Goal: Find specific fact: Find contact information

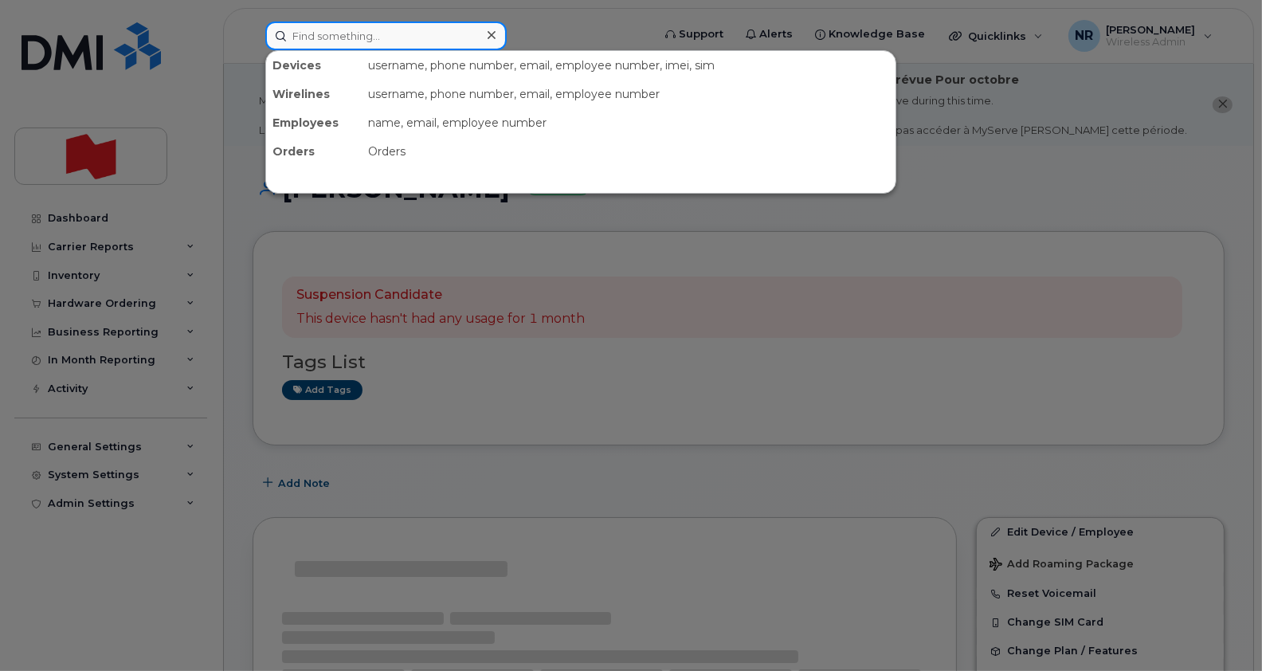
click at [336, 32] on input at bounding box center [385, 36] width 241 height 29
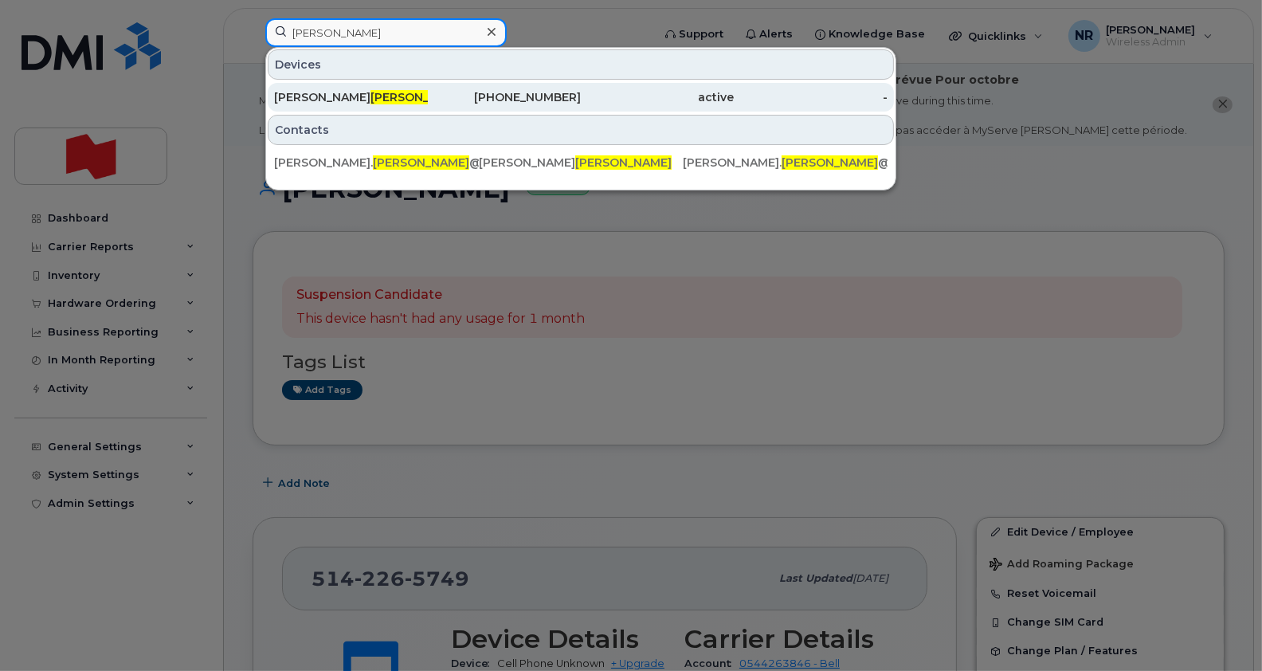
type input "[PERSON_NAME]"
click at [371, 92] on span "[PERSON_NAME]" at bounding box center [419, 97] width 96 height 14
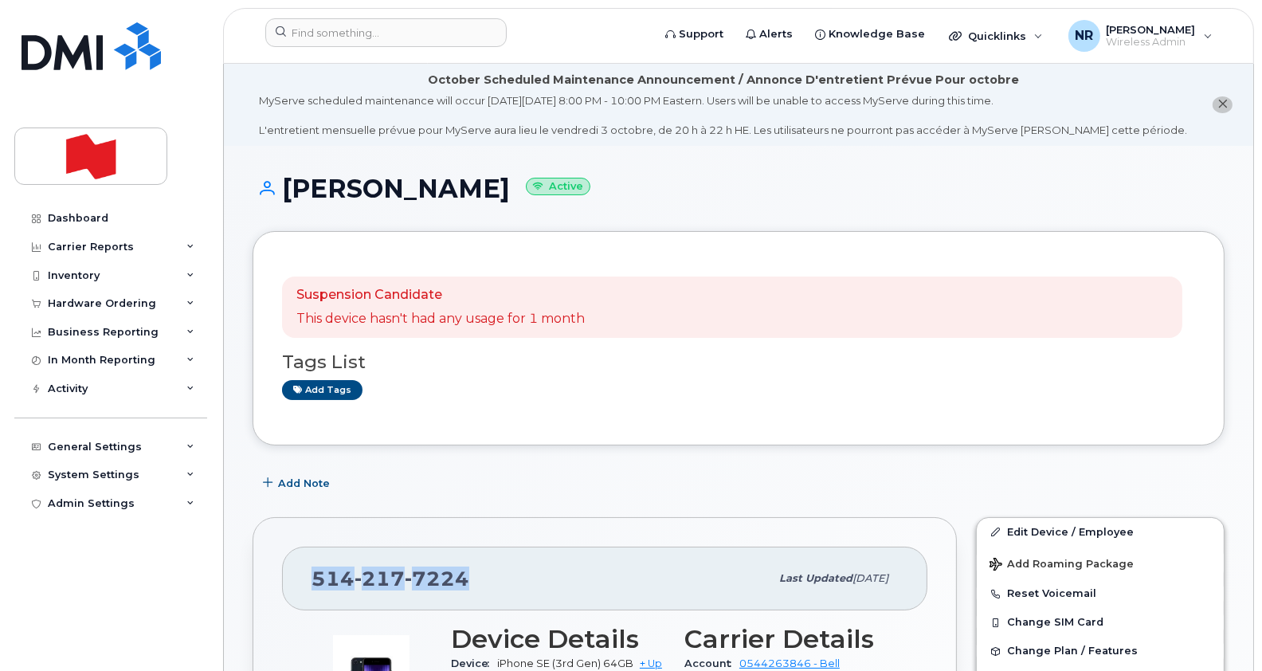
drag, startPoint x: 482, startPoint y: 579, endPoint x: 291, endPoint y: 572, distance: 191.4
click at [291, 572] on div "[PHONE_NUMBER] Last updated [DATE]" at bounding box center [605, 579] width 646 height 64
copy span "[PHONE_NUMBER]"
